Goal: Find specific page/section

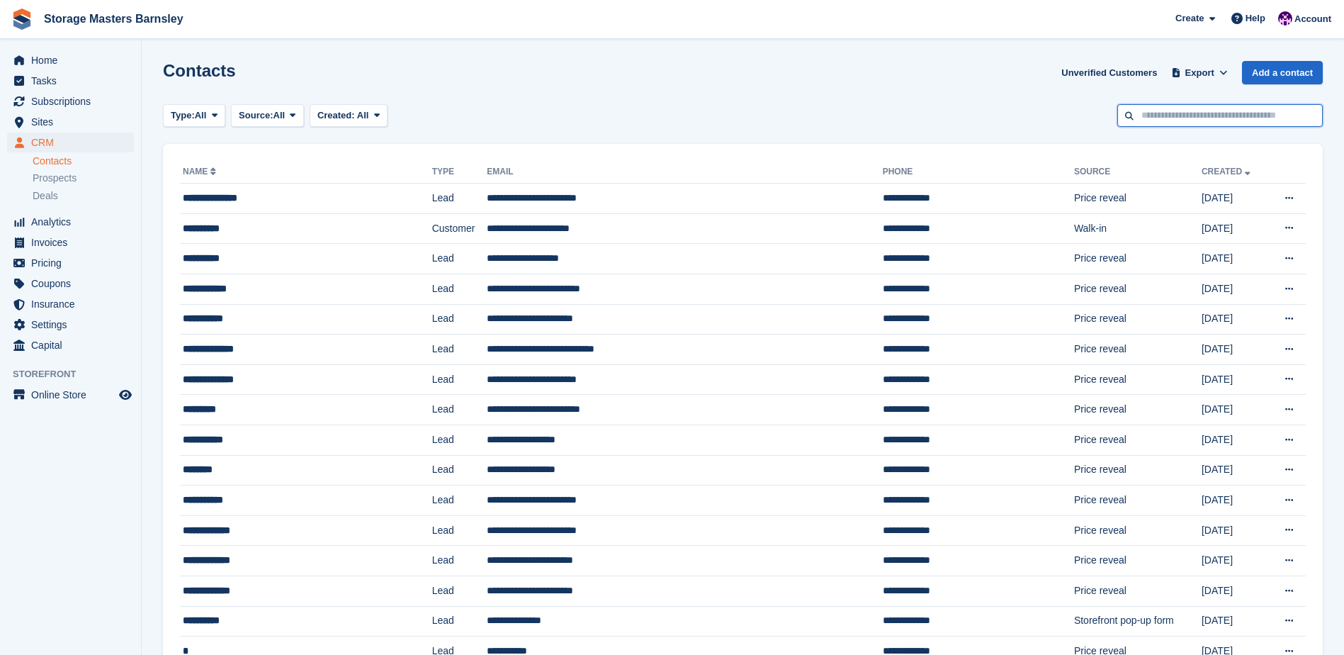
click at [1194, 118] on input "text" at bounding box center [1219, 115] width 205 height 23
type input "****"
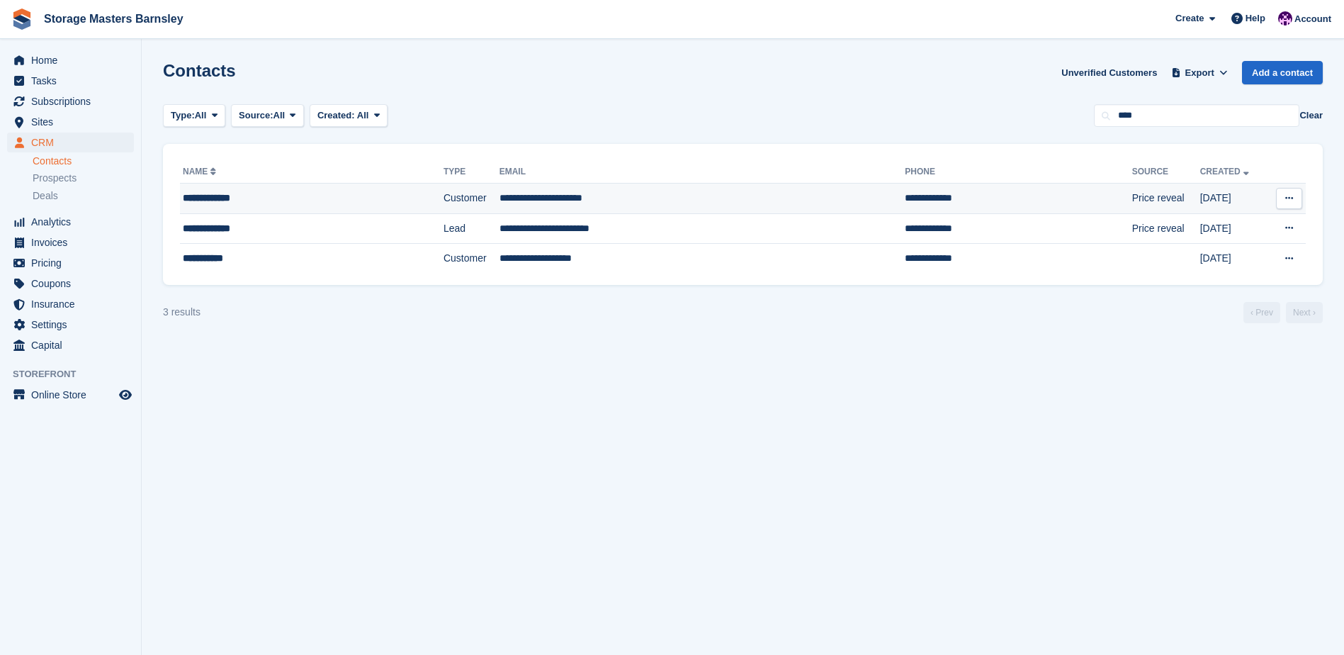
click at [376, 193] on div "**********" at bounding box center [283, 198] width 200 height 15
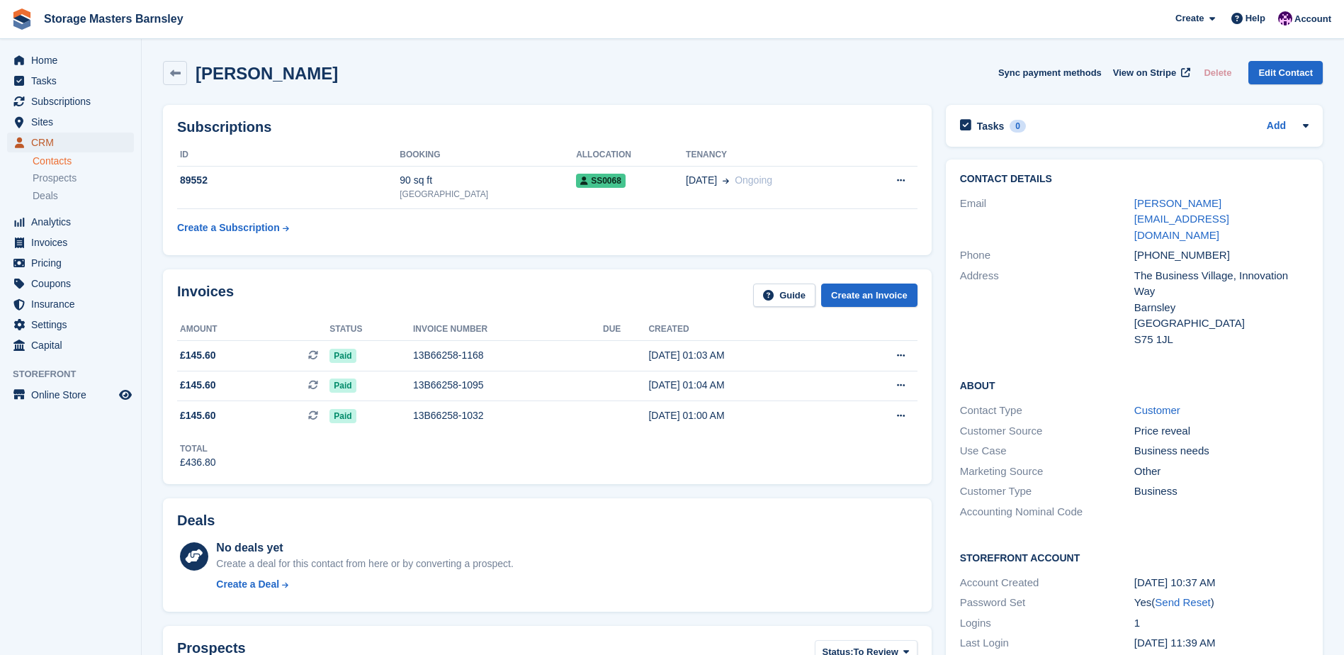
click at [93, 145] on span "CRM" at bounding box center [73, 142] width 85 height 20
